Goal: Task Accomplishment & Management: Manage account settings

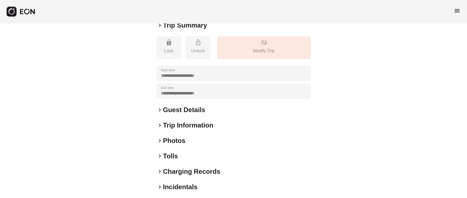
scroll to position [98, 0]
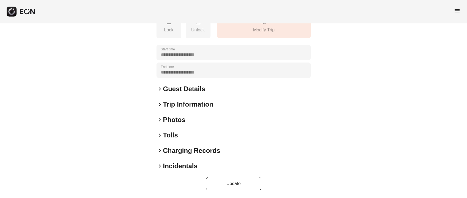
click at [176, 118] on h2 "Photos" at bounding box center [174, 119] width 22 height 9
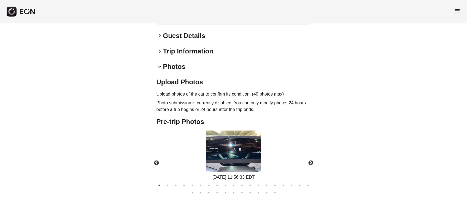
scroll to position [139, 0]
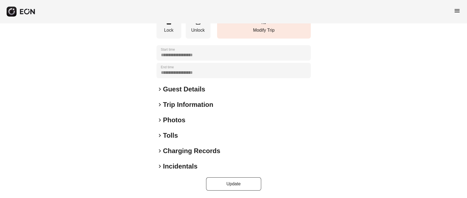
scroll to position [77, 0]
click at [174, 90] on h2 "Guest Details" at bounding box center [184, 89] width 42 height 9
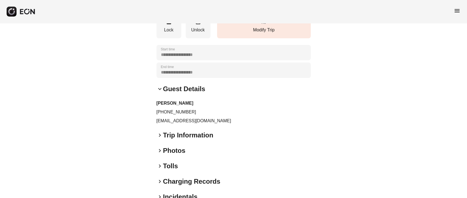
click at [163, 120] on p "rwisdom9@gmail.com" at bounding box center [234, 121] width 154 height 7
copy div "rwisdom9@gmail.com keyboard_arrow_right"
drag, startPoint x: 162, startPoint y: 112, endPoint x: 223, endPoint y: 112, distance: 61.2
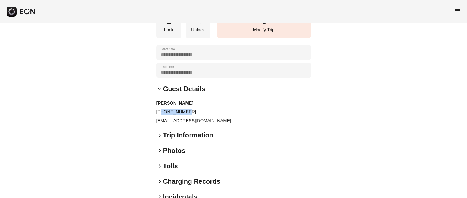
click at [223, 112] on p "+13474830002" at bounding box center [234, 112] width 154 height 7
copy p "3474830002"
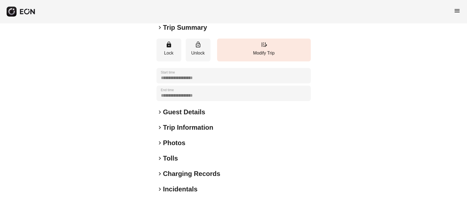
scroll to position [77, 0]
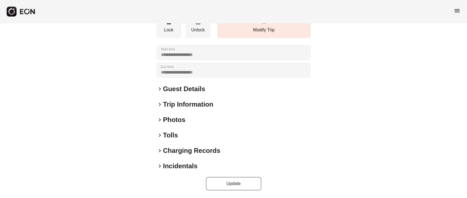
click at [163, 117] on span "keyboard_arrow_right" at bounding box center [160, 120] width 7 height 7
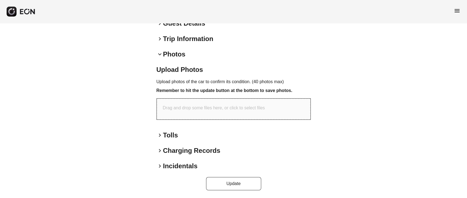
scroll to position [0, 0]
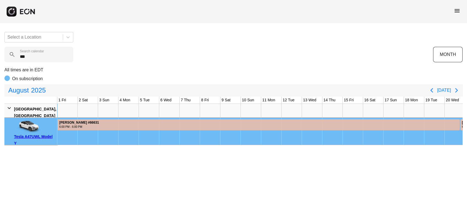
scroll to position [0, 173]
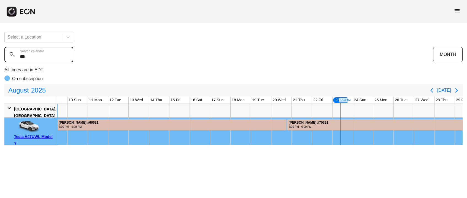
drag, startPoint x: 29, startPoint y: 60, endPoint x: 6, endPoint y: 59, distance: 23.2
click at [9, 59] on calendar "***" at bounding box center [38, 54] width 69 height 15
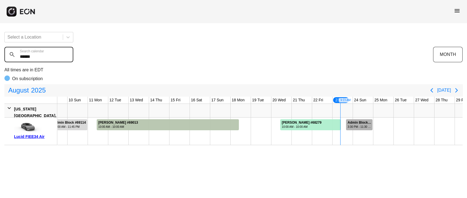
type calendar "******"
click at [365, 124] on div "Admin Block #70966" at bounding box center [360, 123] width 25 height 4
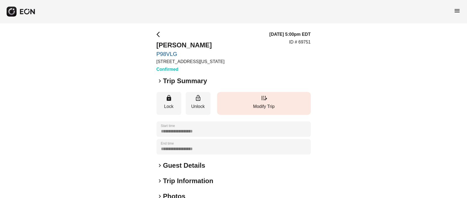
click at [257, 96] on button "edit_road Modify Trip" at bounding box center [264, 103] width 94 height 23
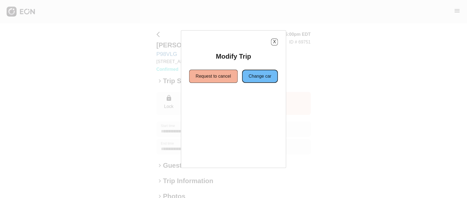
click at [262, 77] on button "Change car" at bounding box center [260, 76] width 36 height 13
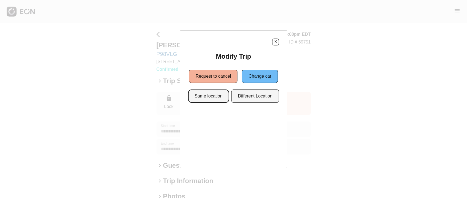
click at [219, 90] on button "Same location" at bounding box center [208, 96] width 41 height 13
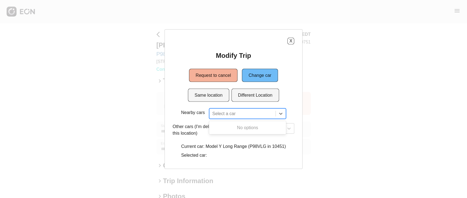
click at [229, 110] on div at bounding box center [242, 114] width 60 height 8
type input "******"
click at [291, 42] on button "X" at bounding box center [290, 40] width 7 height 7
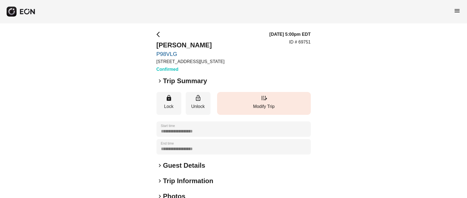
click at [279, 108] on p "Modify Trip" at bounding box center [264, 106] width 88 height 7
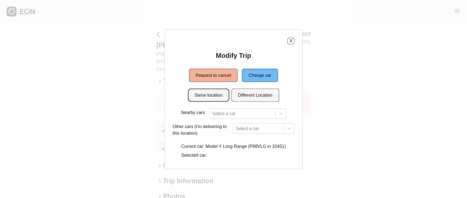
click at [218, 95] on button "Same location" at bounding box center [208, 94] width 41 height 13
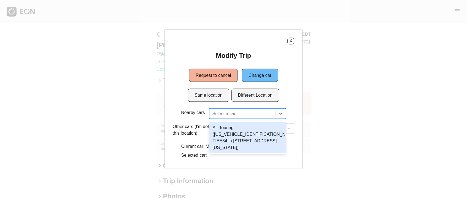
click at [231, 112] on div at bounding box center [242, 114] width 60 height 8
click at [232, 135] on div "Air Touring (50EA1TEA0RA009224 FIEE34 in 610 Exterior Street, The Bronx, New Yo…" at bounding box center [247, 137] width 77 height 31
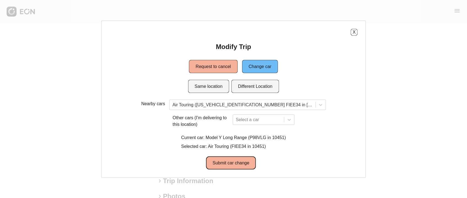
click at [227, 163] on button "Submit car change" at bounding box center [231, 162] width 50 height 13
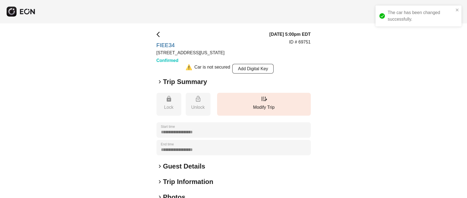
click at [455, 9] on div "The car has been changed successfully." at bounding box center [417, 16] width 78 height 17
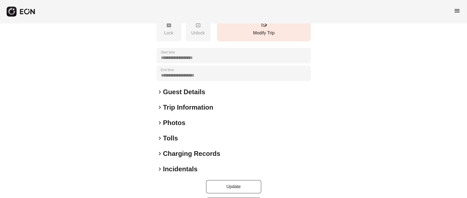
scroll to position [115, 0]
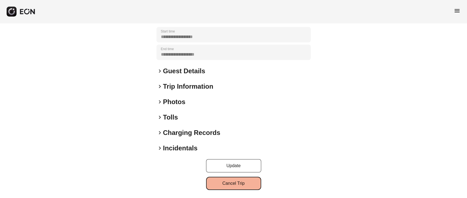
click at [245, 180] on button "Cancel Trip" at bounding box center [233, 183] width 55 height 13
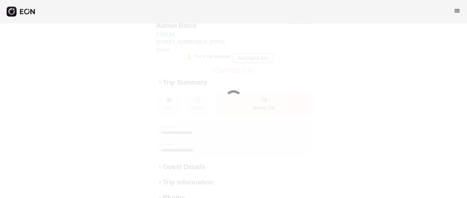
scroll to position [0, 0]
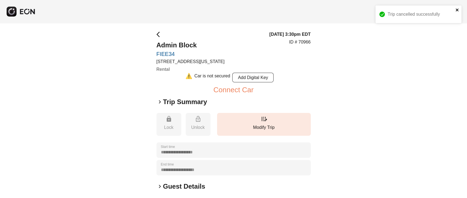
click at [456, 10] on icon "close" at bounding box center [458, 10] width 4 height 4
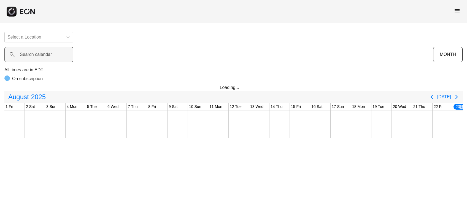
scroll to position [0, 173]
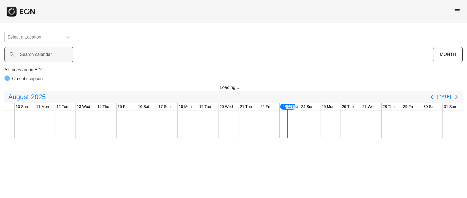
click at [50, 56] on label "Search calendar" at bounding box center [36, 54] width 32 height 7
click at [50, 56] on calendar "Search calendar" at bounding box center [38, 54] width 69 height 15
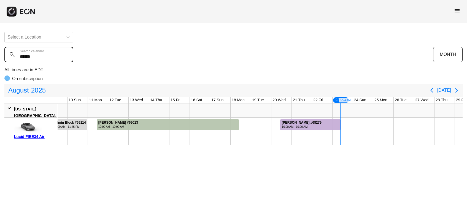
type calendar "******"
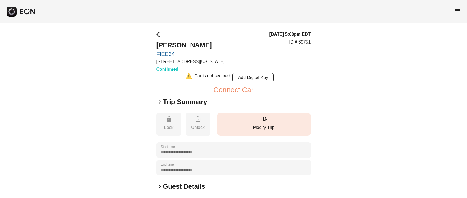
click at [277, 118] on button "edit_road Modify Trip" at bounding box center [264, 124] width 94 height 23
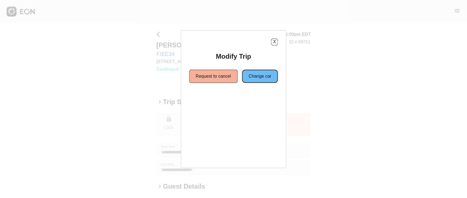
click at [271, 76] on button "Change car" at bounding box center [260, 76] width 36 height 13
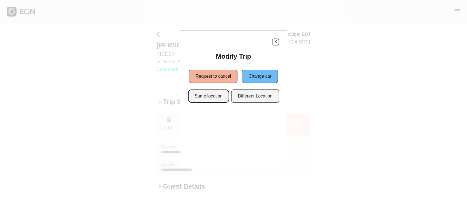
click at [208, 100] on button "Same location" at bounding box center [208, 96] width 41 height 13
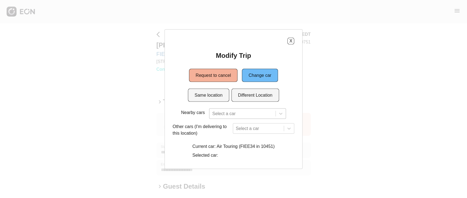
click at [217, 116] on div at bounding box center [242, 114] width 60 height 8
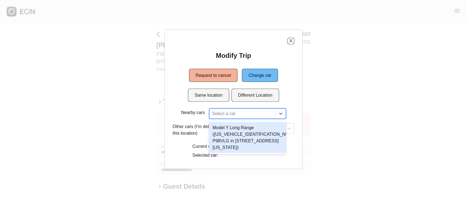
click at [226, 133] on div "Model Y Long Range (7SAYGDEE5PF617385 P98VLG in 610 Exterior Street, The Bronx,…" at bounding box center [247, 137] width 77 height 31
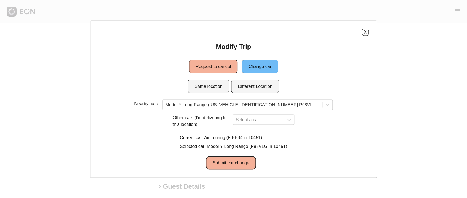
click at [226, 156] on button "Submit car change" at bounding box center [231, 162] width 50 height 13
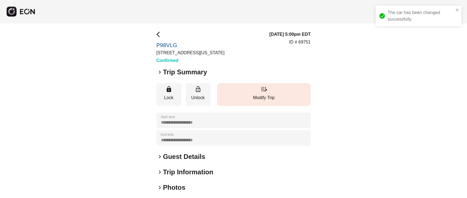
click at [264, 95] on p "Modify Trip" at bounding box center [264, 98] width 88 height 7
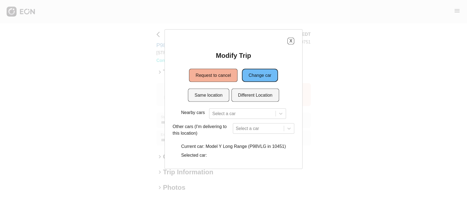
click at [254, 75] on button "Change car" at bounding box center [260, 75] width 36 height 13
click at [215, 93] on button "Same location" at bounding box center [208, 94] width 41 height 13
click at [293, 39] on button "X" at bounding box center [290, 40] width 7 height 7
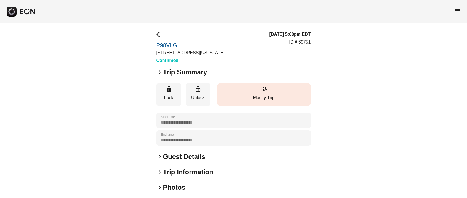
click at [271, 95] on p "Modify Trip" at bounding box center [264, 98] width 88 height 7
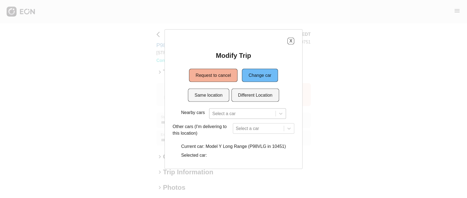
click at [225, 115] on div at bounding box center [242, 114] width 60 height 8
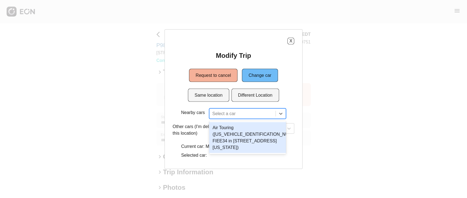
click at [220, 133] on div "Air Touring (50EA1TEA0RA009224 FIEE34 in 610 Exterior Street, The Bronx, New Yo…" at bounding box center [247, 137] width 77 height 31
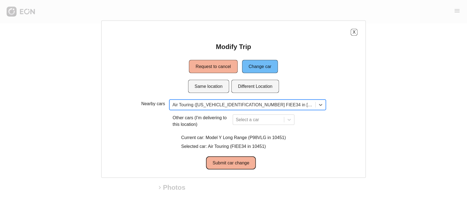
click at [248, 165] on button "Submit car change" at bounding box center [231, 162] width 50 height 13
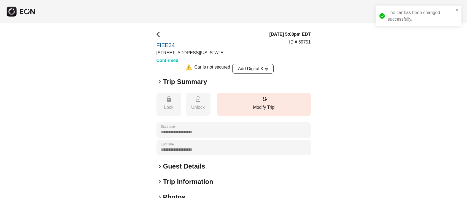
click at [163, 33] on div "arrow_back_ios FIEE34 610 Exterior Street, The Bronx, New York City, NY Confirm…" at bounding box center [191, 47] width 68 height 33
click at [157, 34] on span "arrow_back_ios" at bounding box center [160, 34] width 7 height 7
click at [157, 35] on span "arrow_back_ios" at bounding box center [160, 34] width 7 height 7
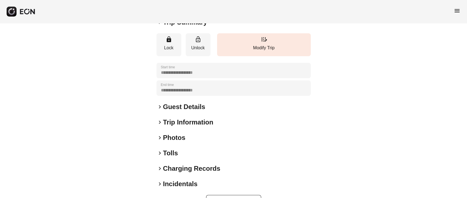
scroll to position [77, 0]
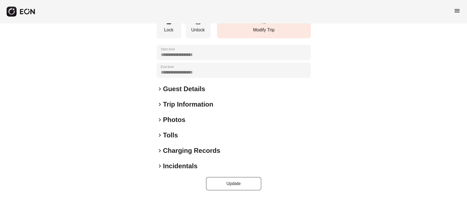
click at [174, 119] on h2 "Photos" at bounding box center [174, 119] width 22 height 9
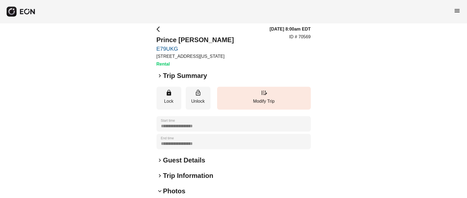
scroll to position [0, 0]
